Goal: Browse casually

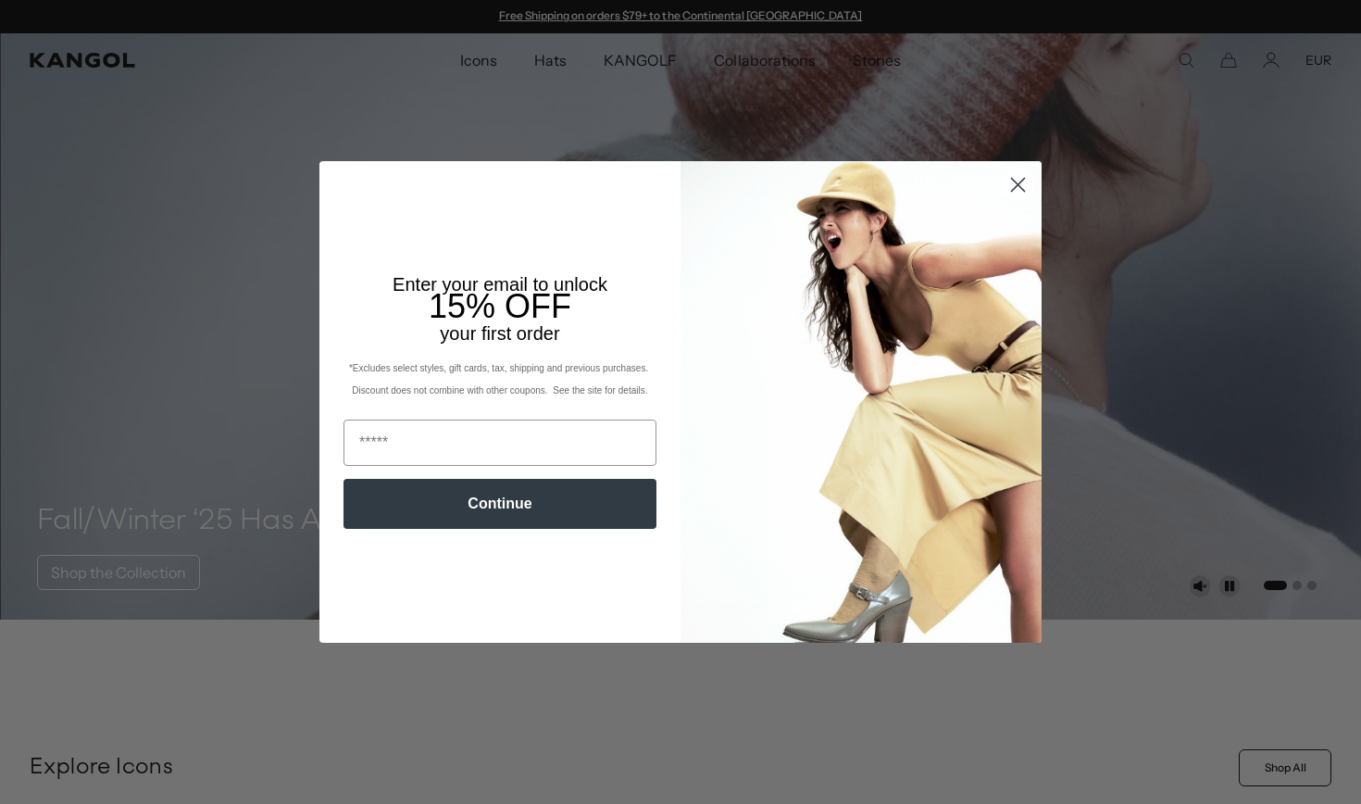
click at [1023, 180] on icon "Close dialog" at bounding box center [1018, 184] width 13 height 13
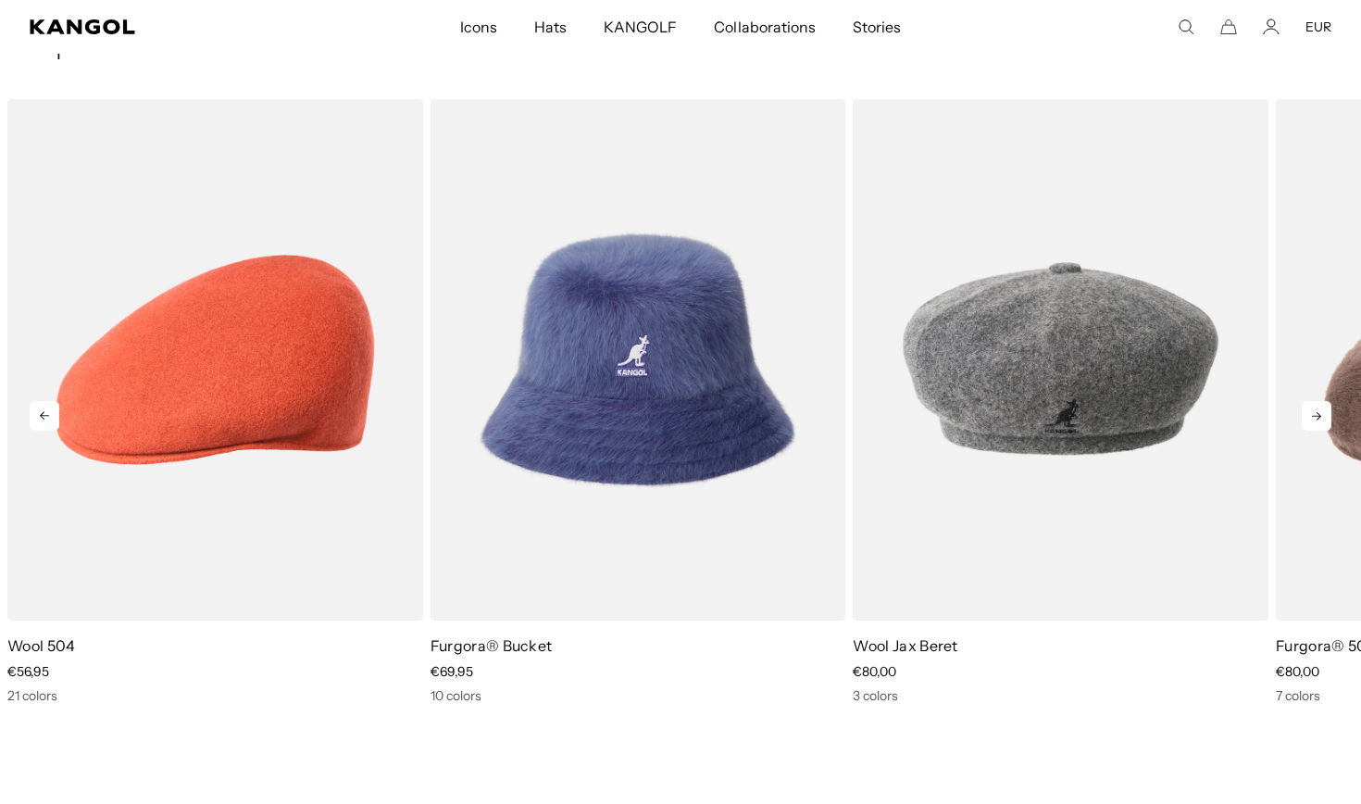
click at [1313, 413] on icon at bounding box center [1317, 416] width 30 height 30
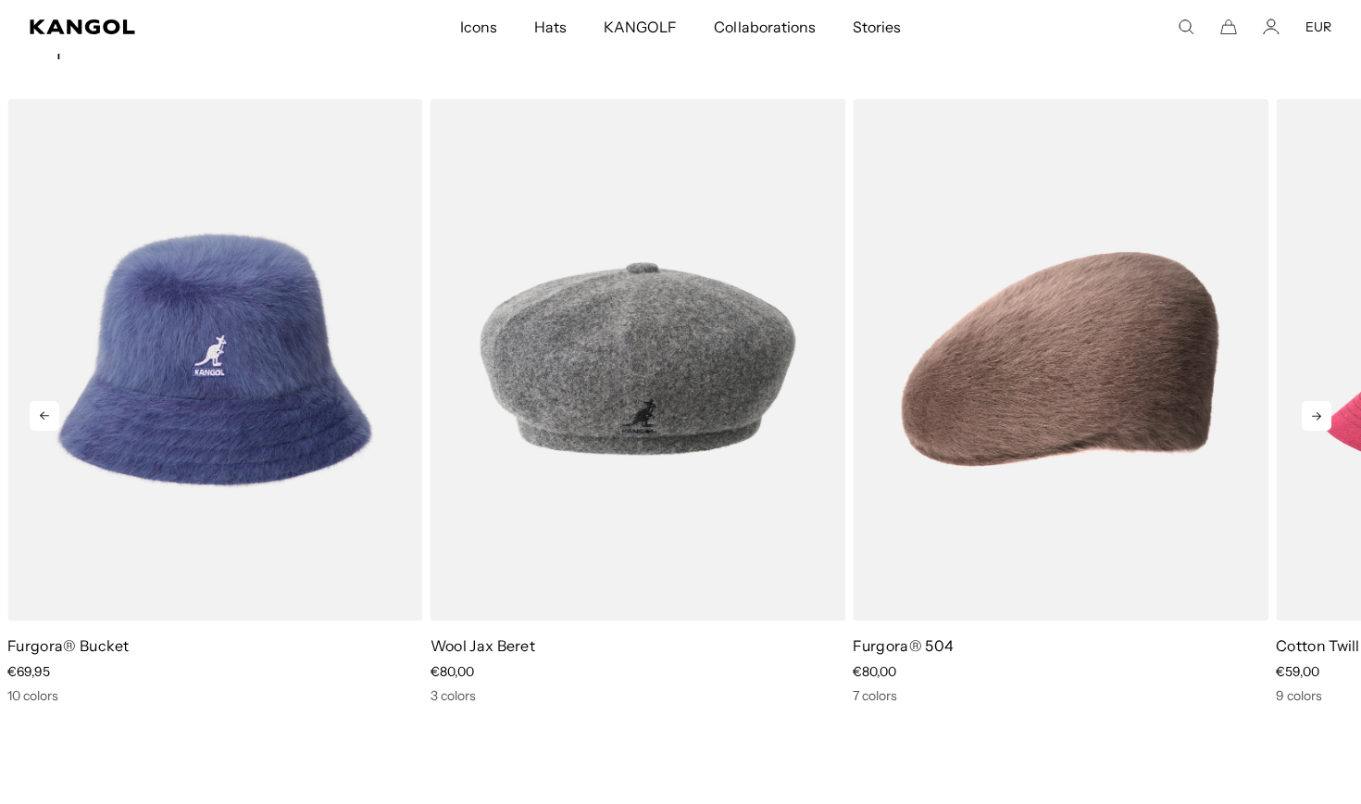
click at [1313, 414] on icon at bounding box center [1317, 416] width 30 height 30
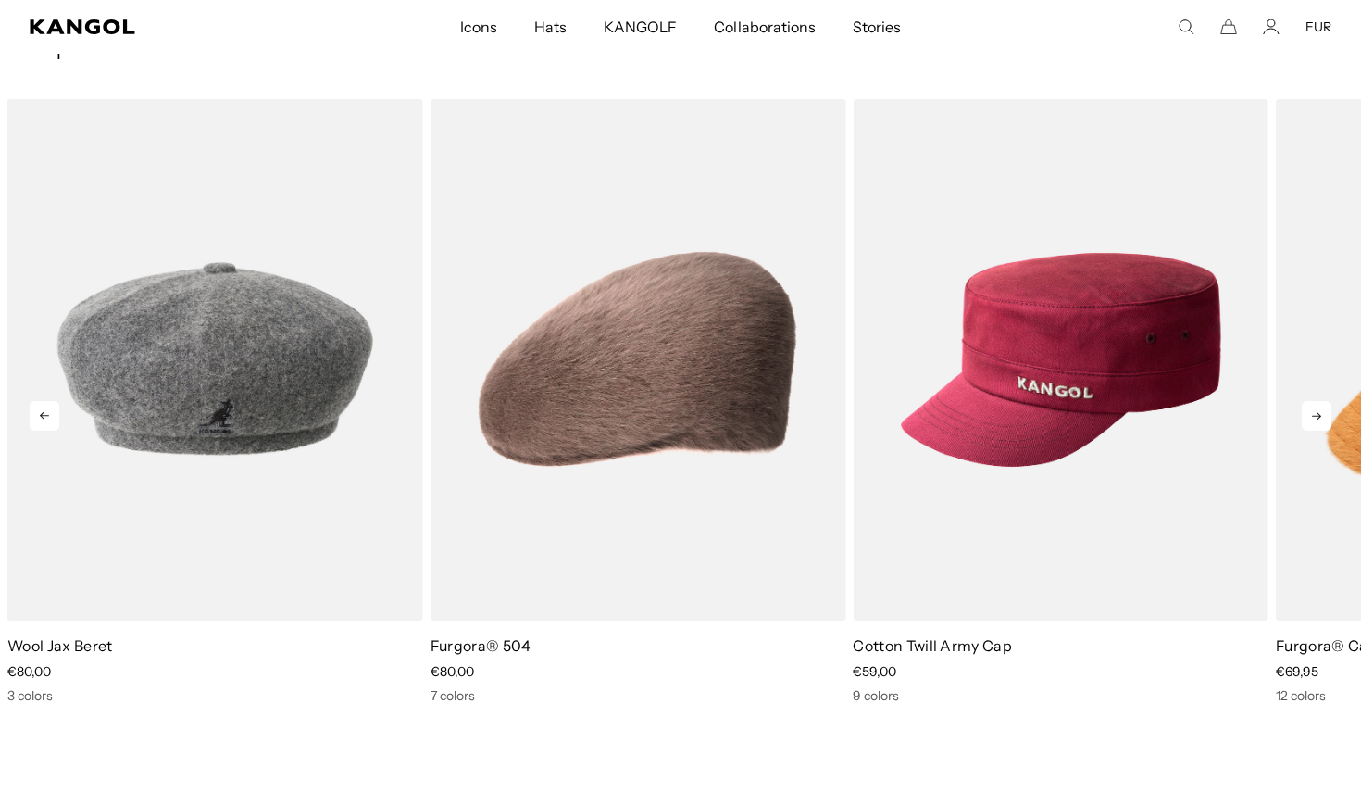
click at [1313, 414] on icon at bounding box center [1317, 416] width 30 height 30
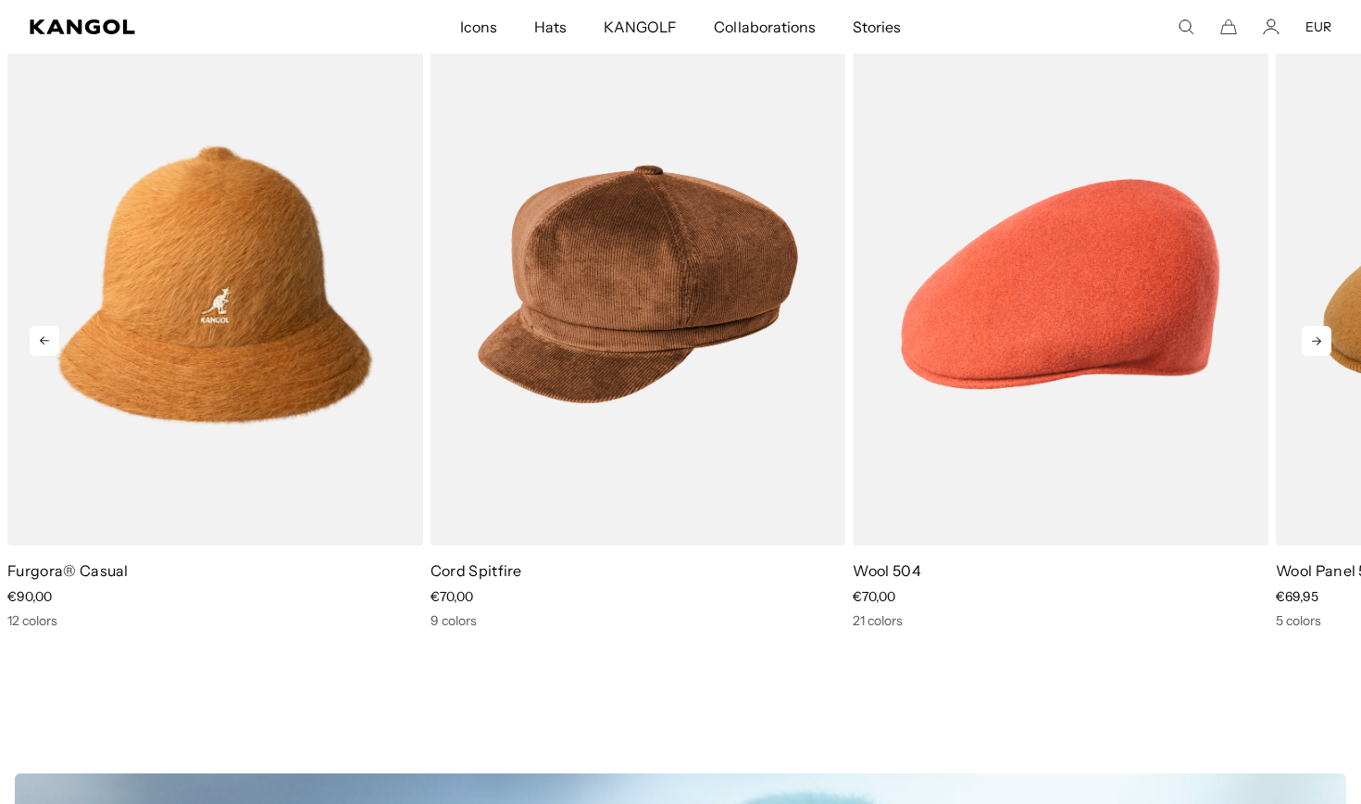
click at [1318, 342] on icon at bounding box center [1316, 341] width 9 height 8
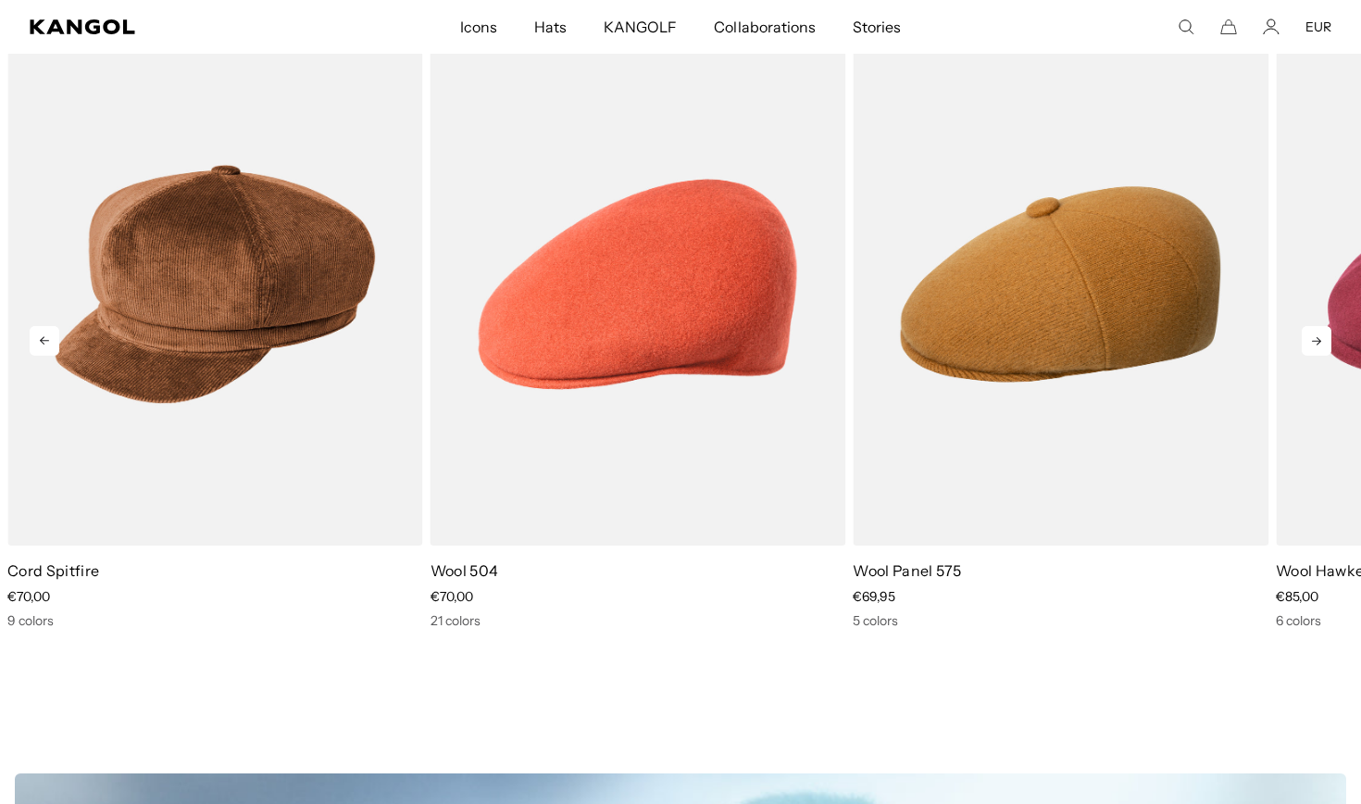
click at [1317, 342] on icon at bounding box center [1316, 341] width 9 height 8
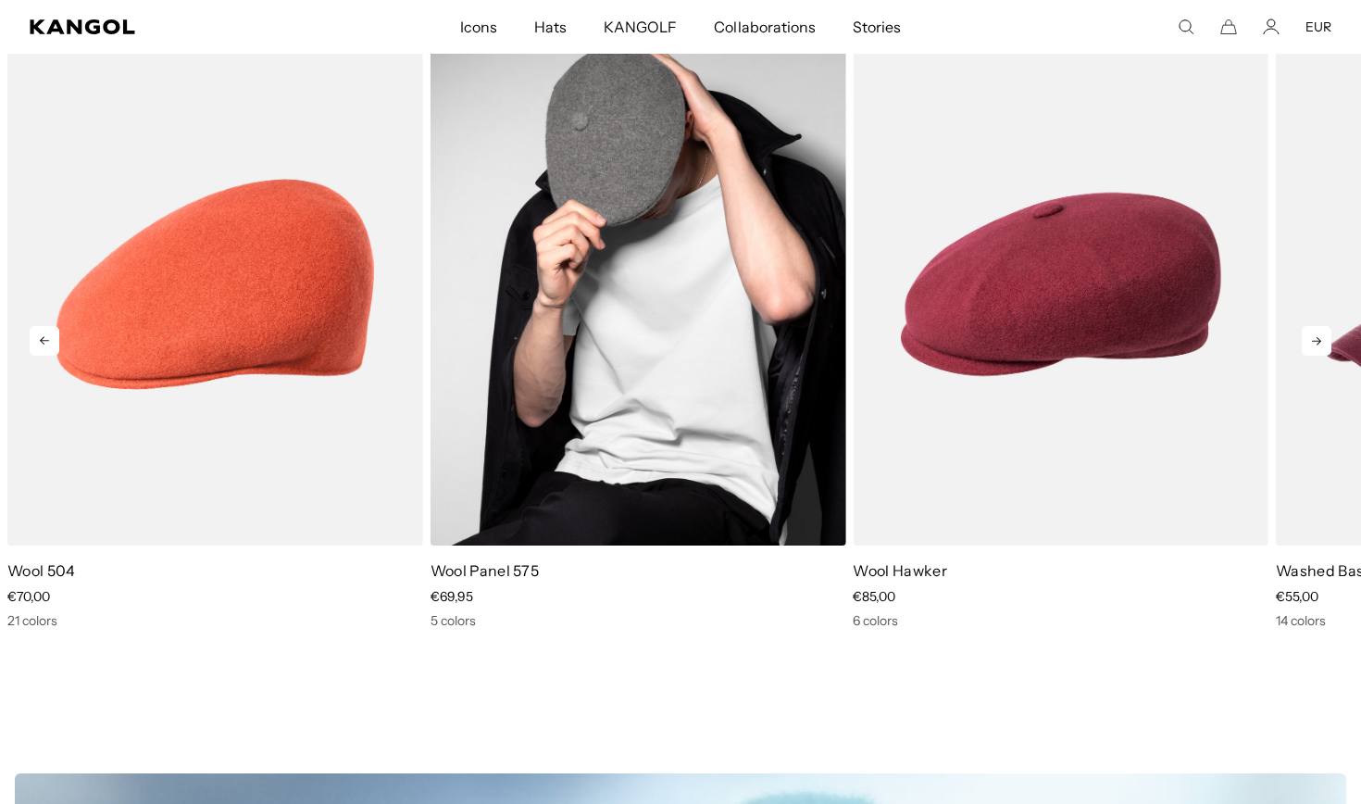
scroll to position [0, 382]
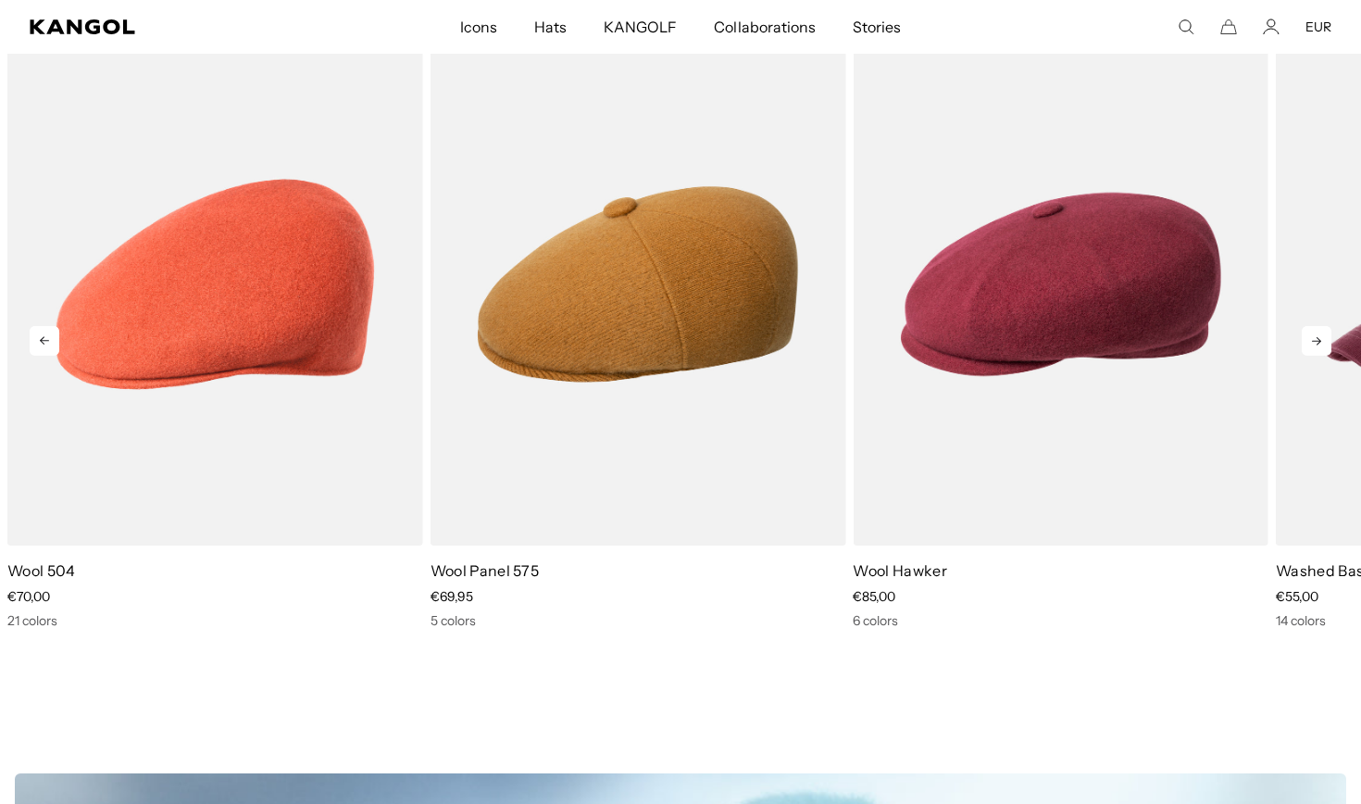
click at [1316, 340] on icon at bounding box center [1317, 341] width 30 height 30
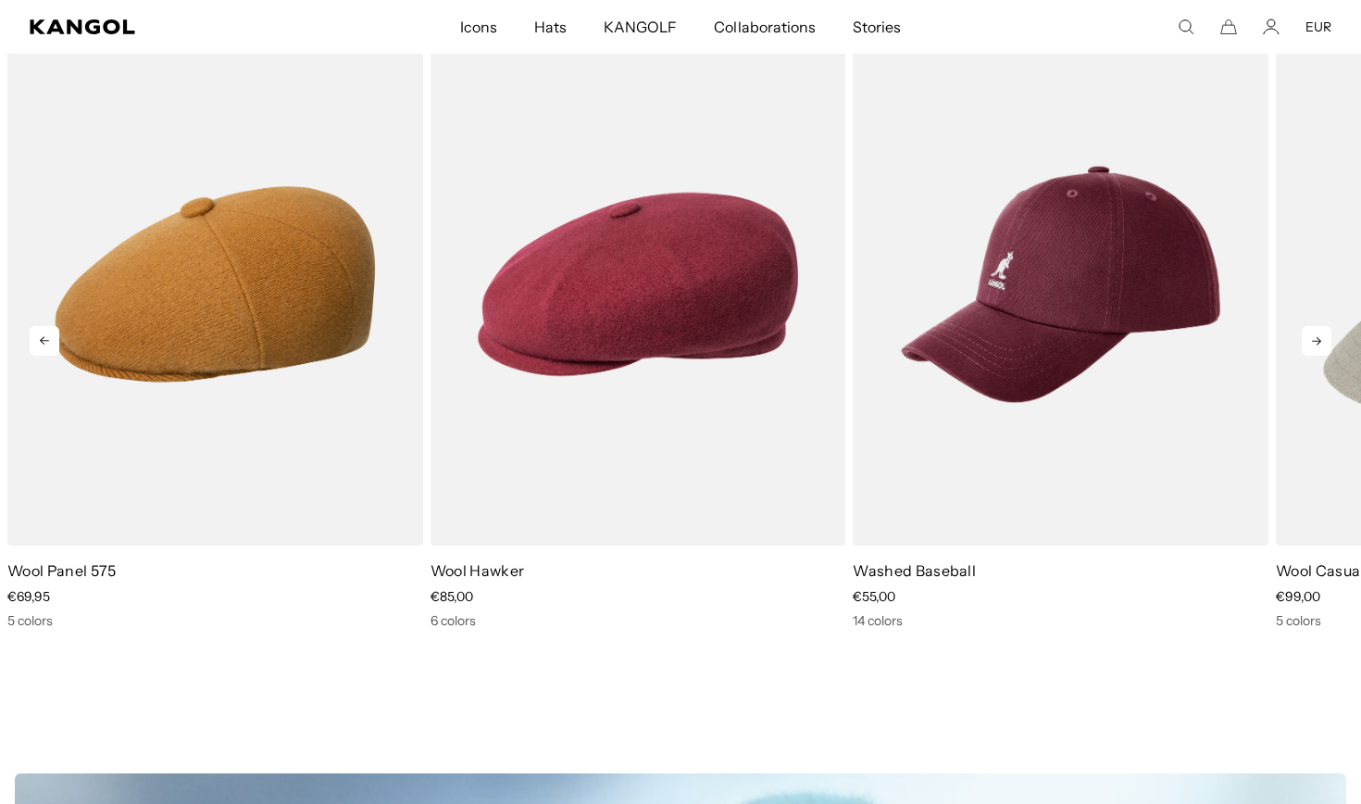
scroll to position [0, 0]
click at [1316, 340] on icon at bounding box center [1317, 341] width 30 height 30
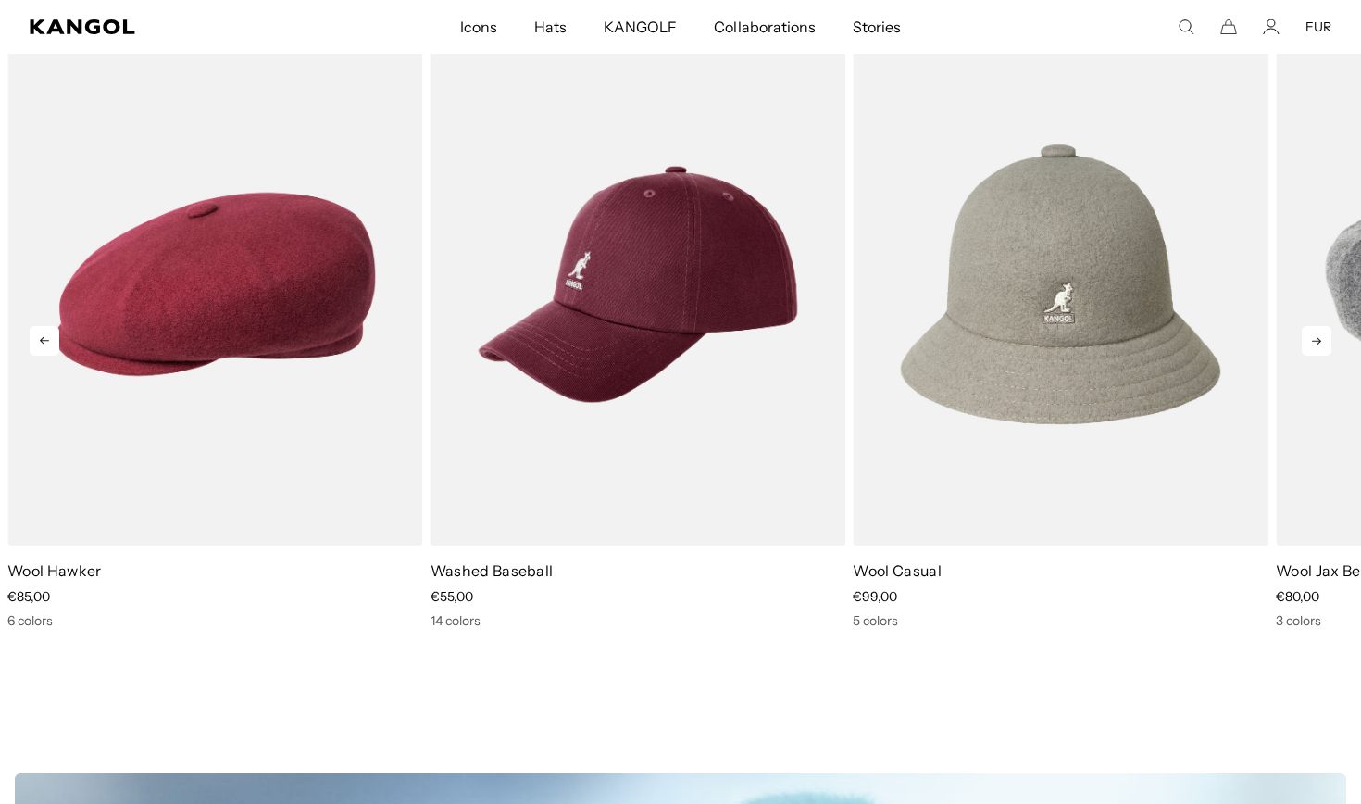
click at [1316, 340] on icon at bounding box center [1317, 341] width 30 height 30
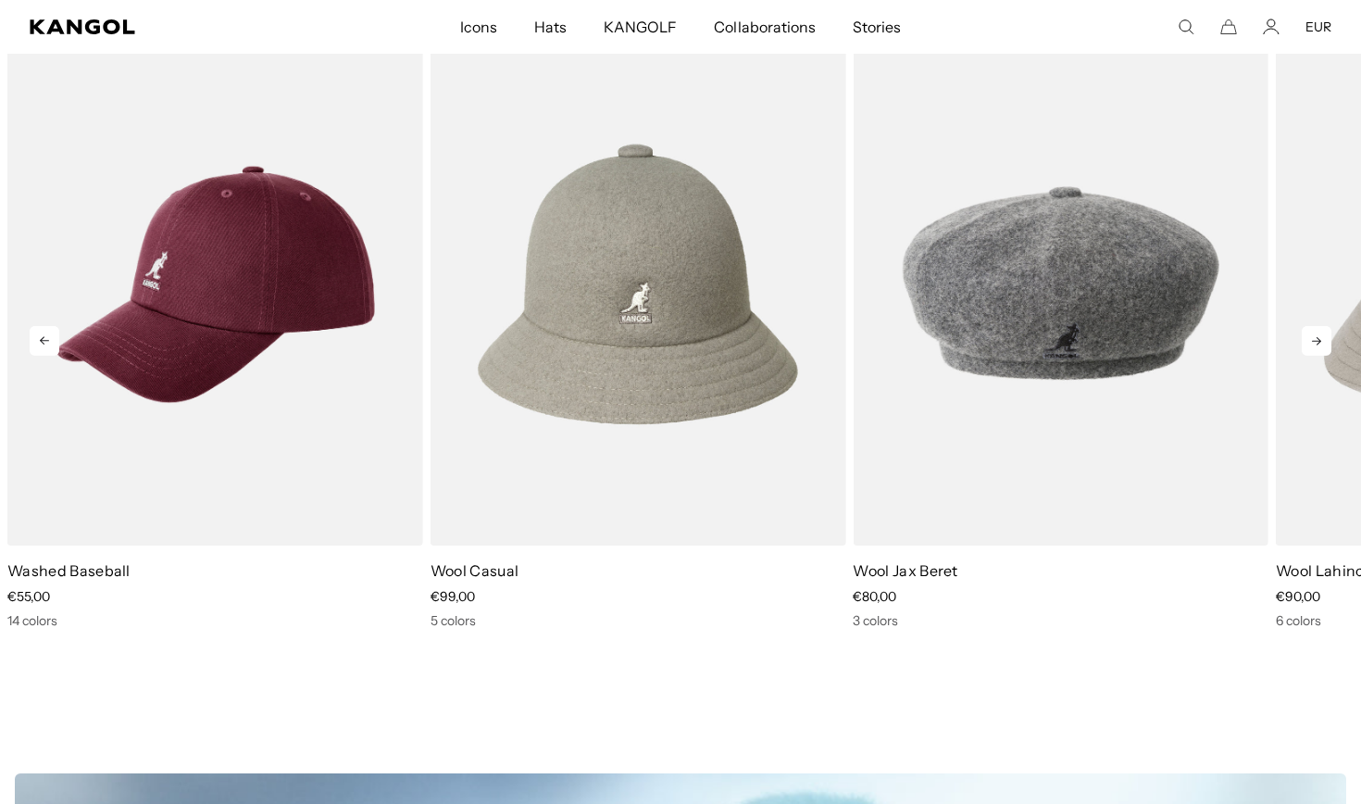
click at [1316, 340] on icon at bounding box center [1317, 341] width 30 height 30
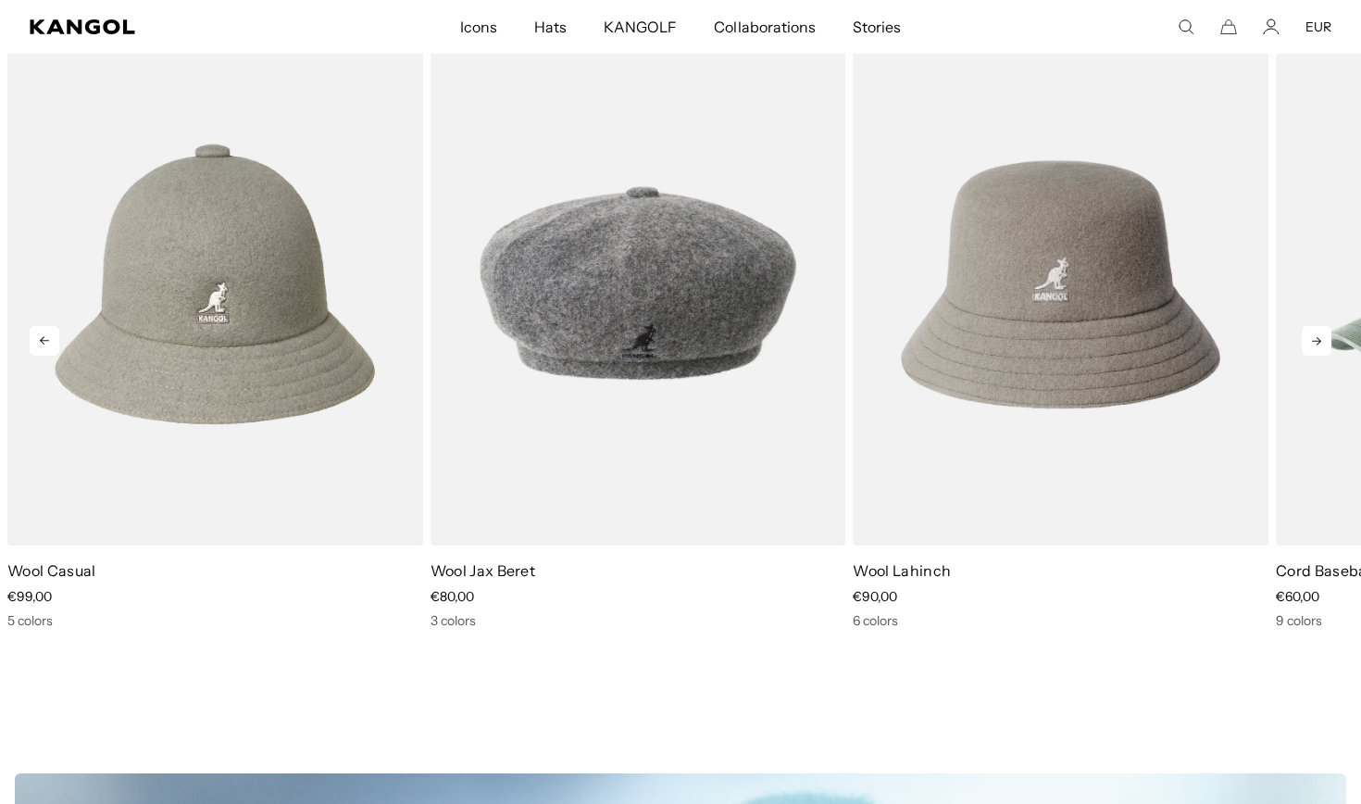
click at [1315, 344] on icon at bounding box center [1317, 341] width 30 height 30
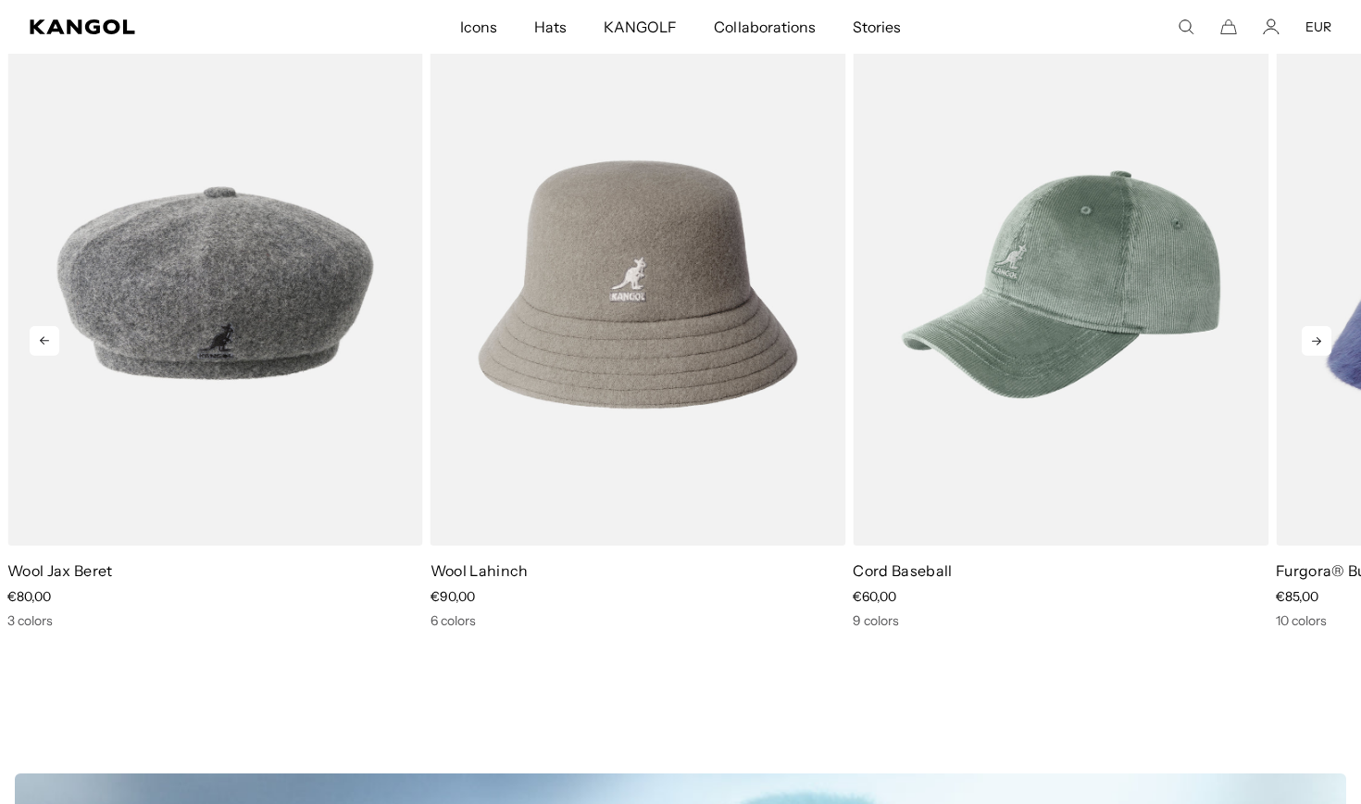
click at [1315, 344] on icon at bounding box center [1317, 341] width 30 height 30
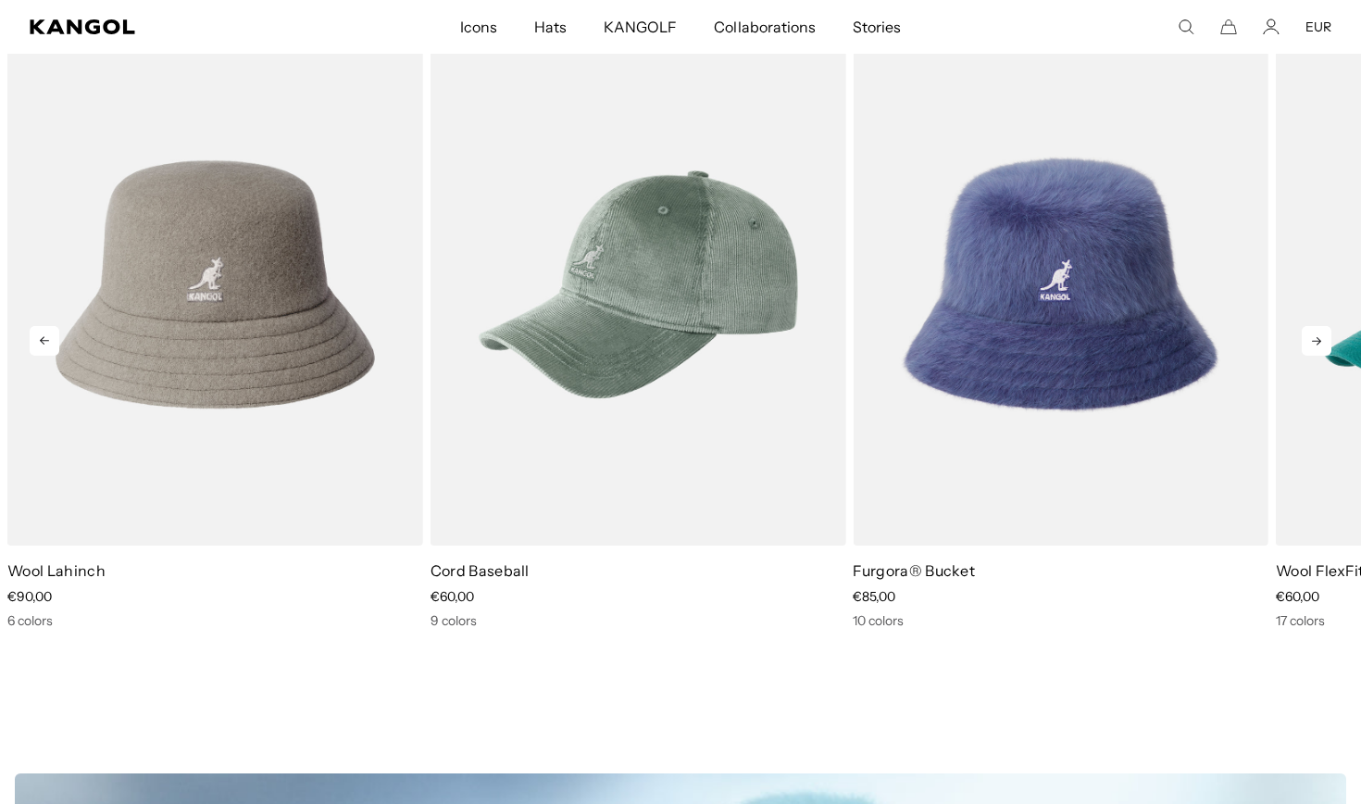
click at [1315, 344] on icon at bounding box center [1317, 341] width 30 height 30
